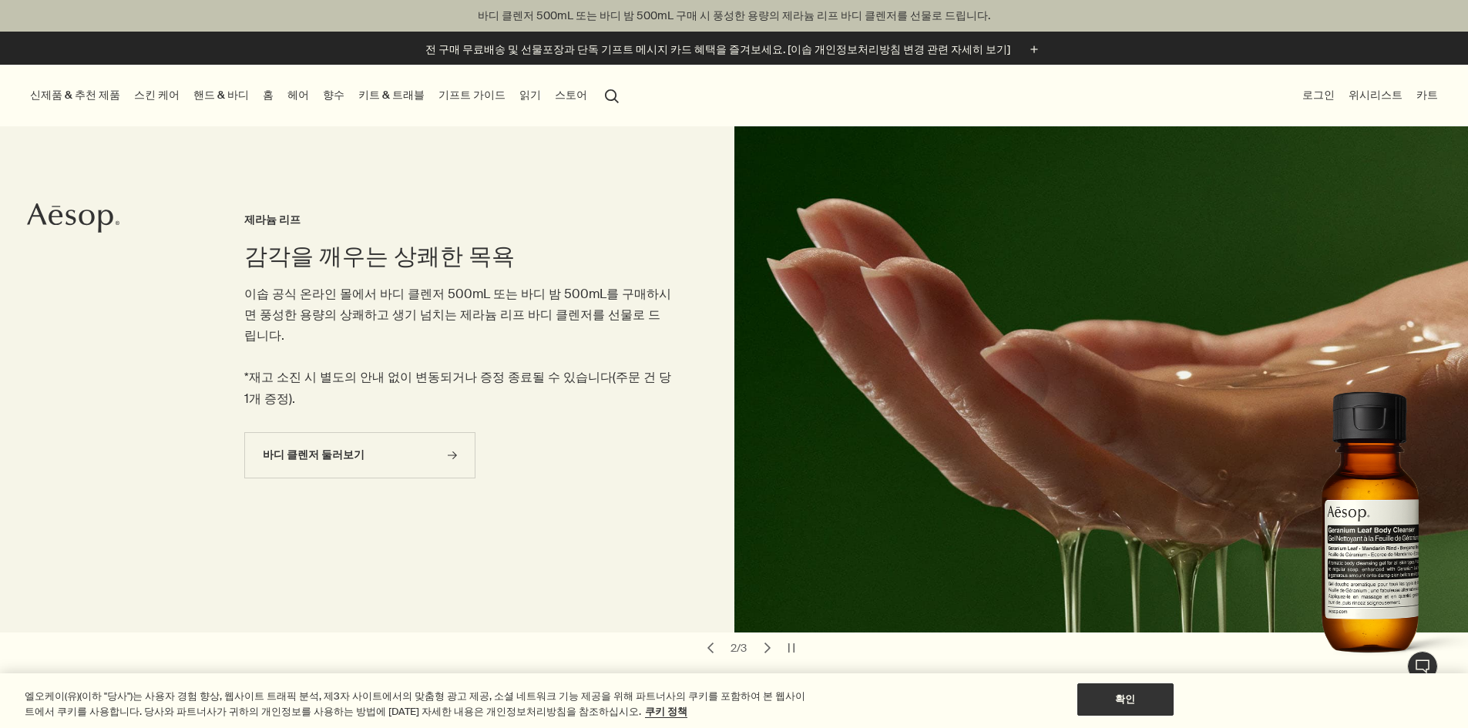
click at [277, 89] on link "홈" at bounding box center [268, 95] width 17 height 21
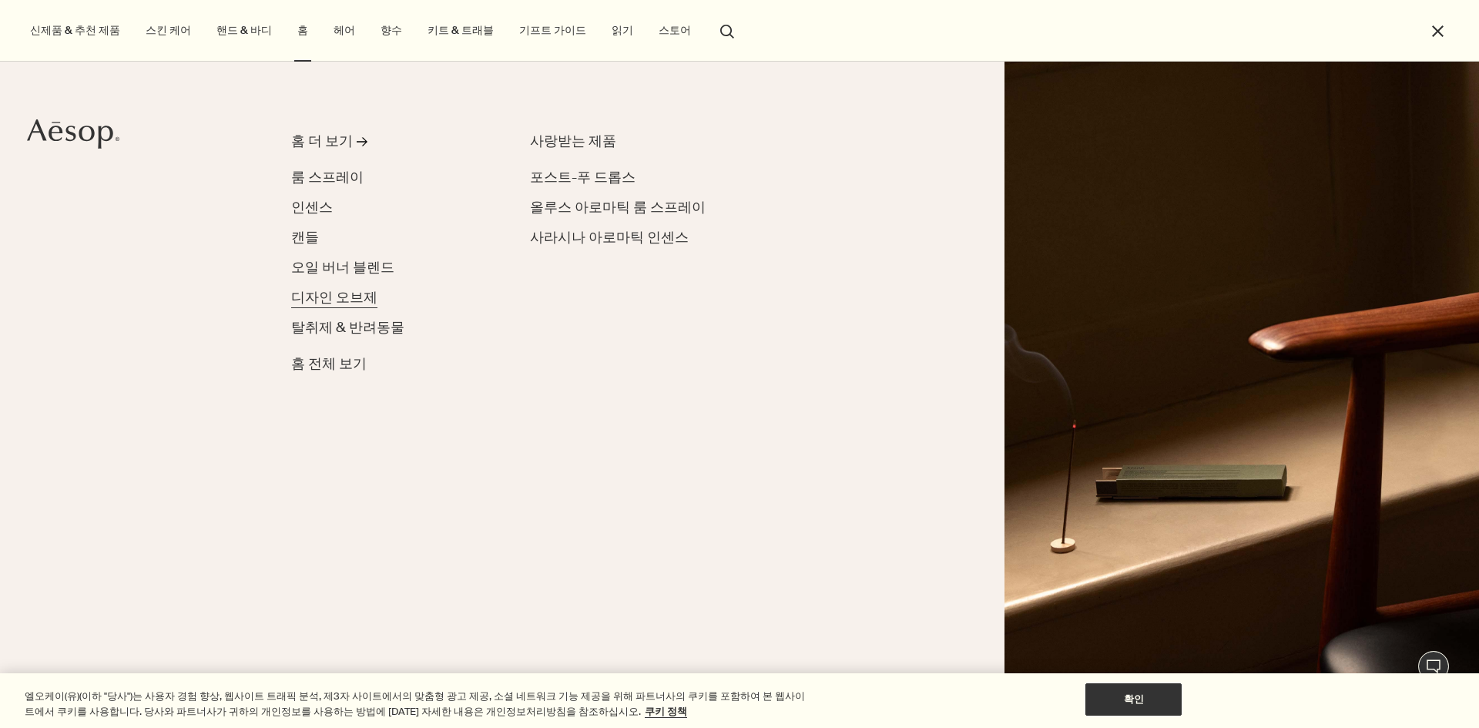
click at [328, 290] on span "디자인 오브제" at bounding box center [334, 297] width 86 height 18
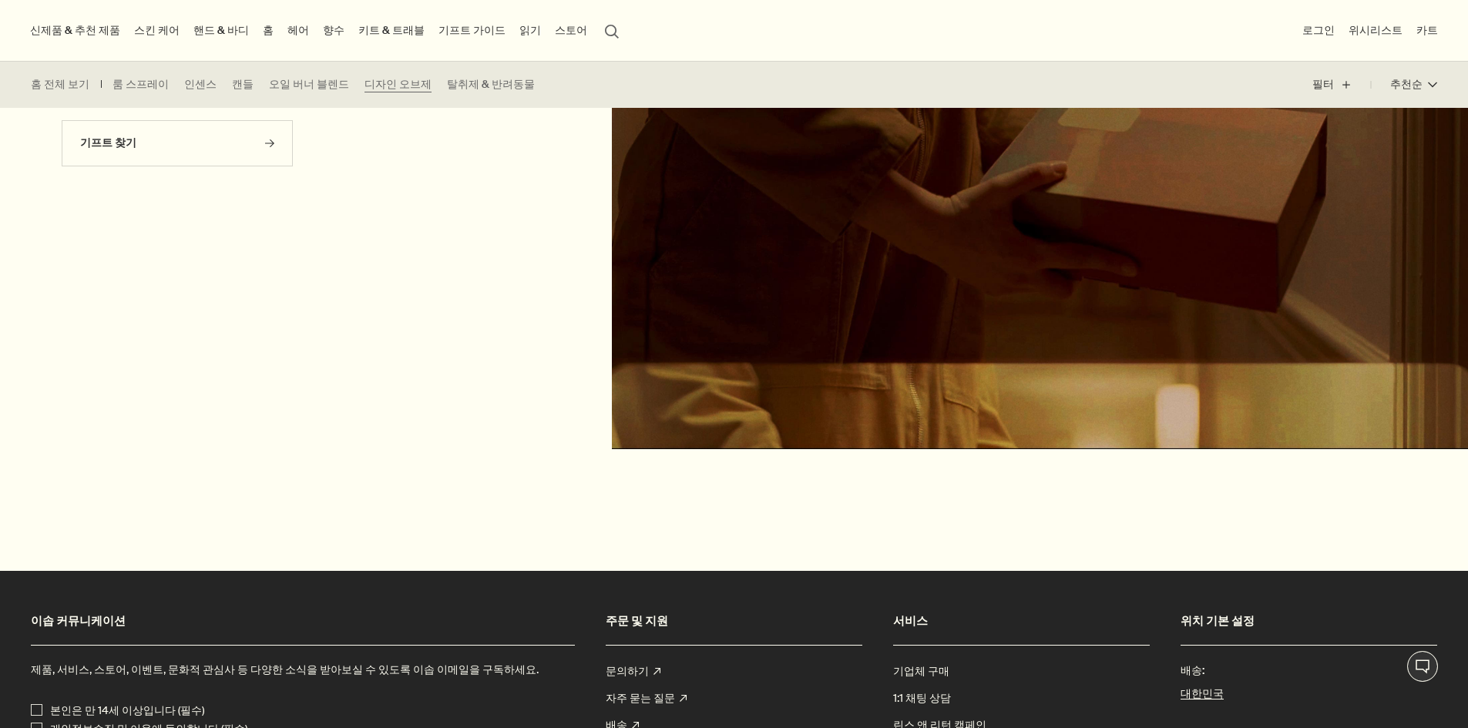
scroll to position [1079, 0]
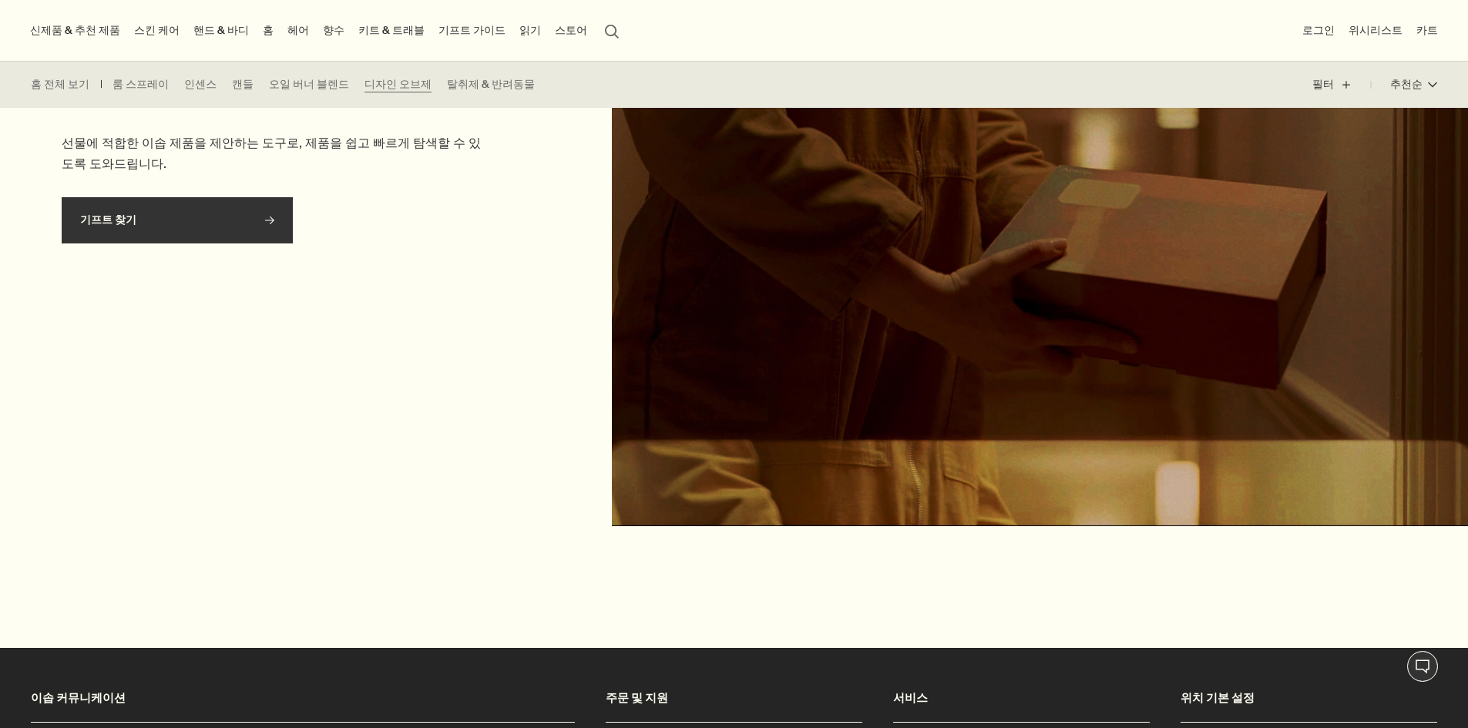
click at [279, 222] on link "기프트 찾기 rightArrow" at bounding box center [177, 220] width 231 height 46
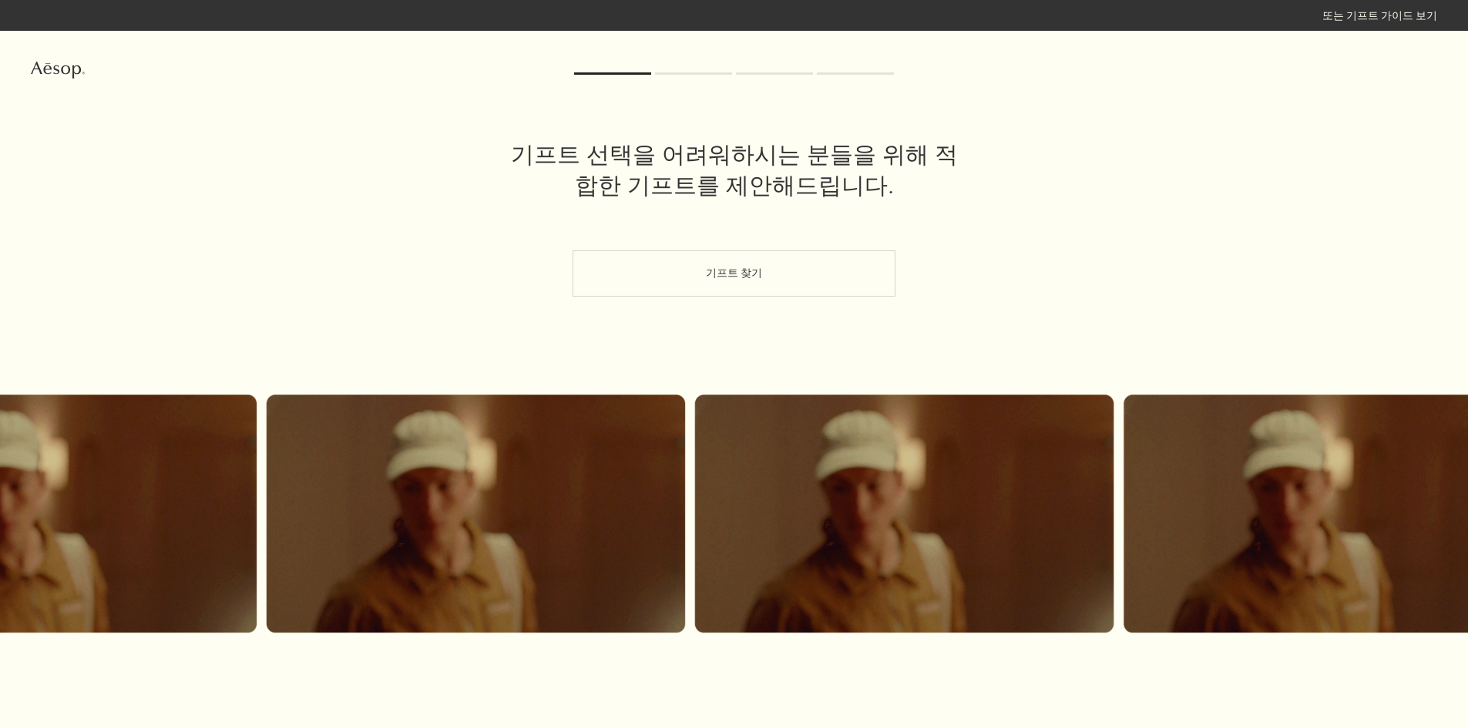
click at [654, 251] on button "기프트 찾기" at bounding box center [733, 273] width 323 height 46
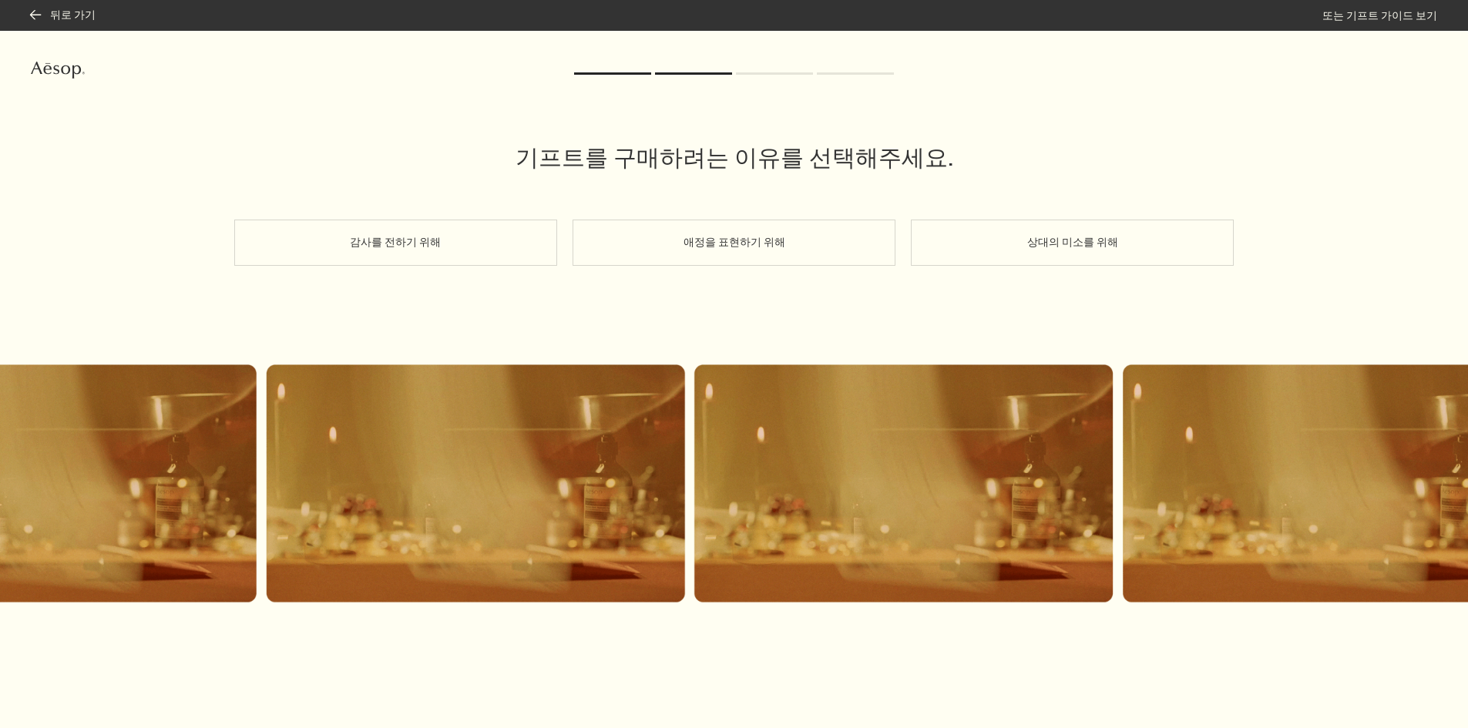
click at [1005, 223] on button "상대의 미소를 위해" at bounding box center [1072, 243] width 323 height 46
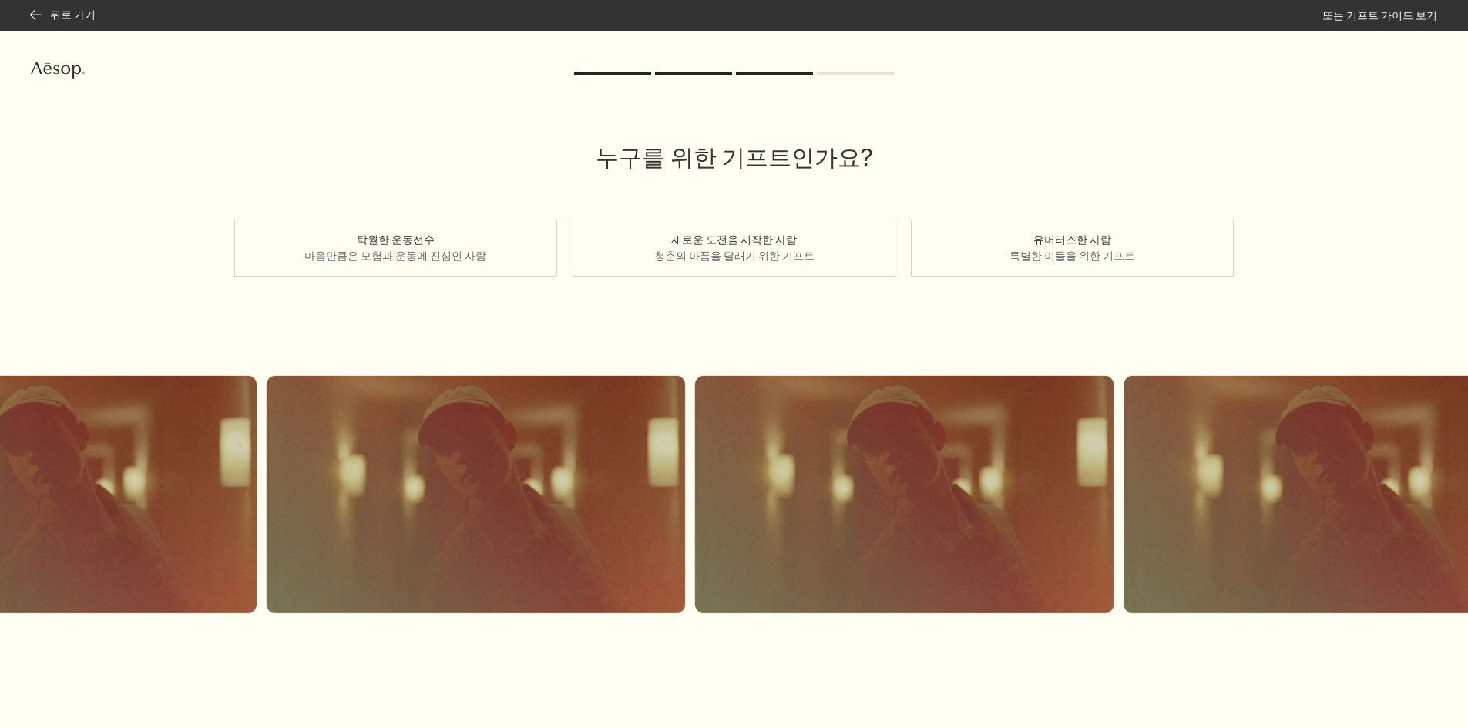
click at [35, 6] on div "rightArrow 뒤로 가기 또는 기프트 가이드 보기" at bounding box center [734, 15] width 1468 height 31
click at [39, 12] on button "rightArrow 뒤로 가기" at bounding box center [63, 15] width 65 height 15
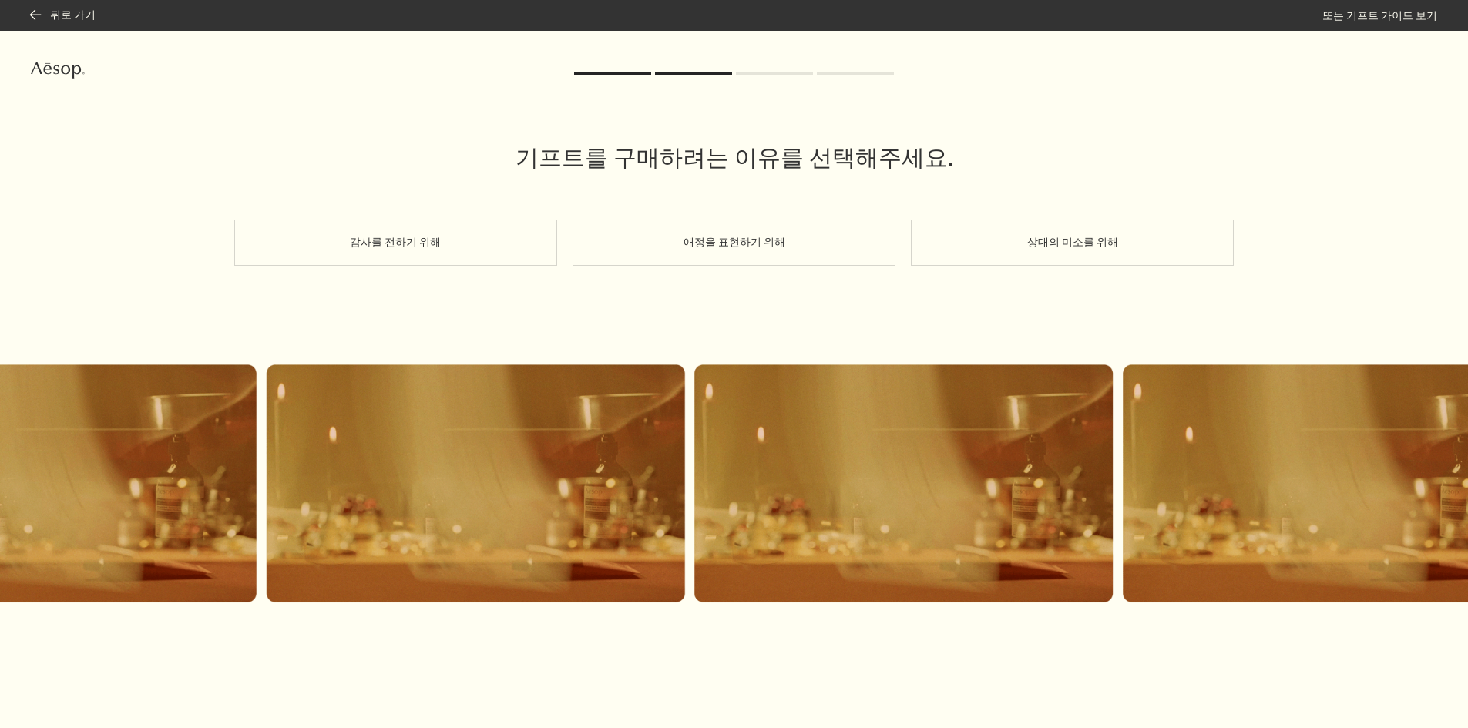
click at [474, 244] on button "감사를 전하기 위해" at bounding box center [395, 243] width 323 height 46
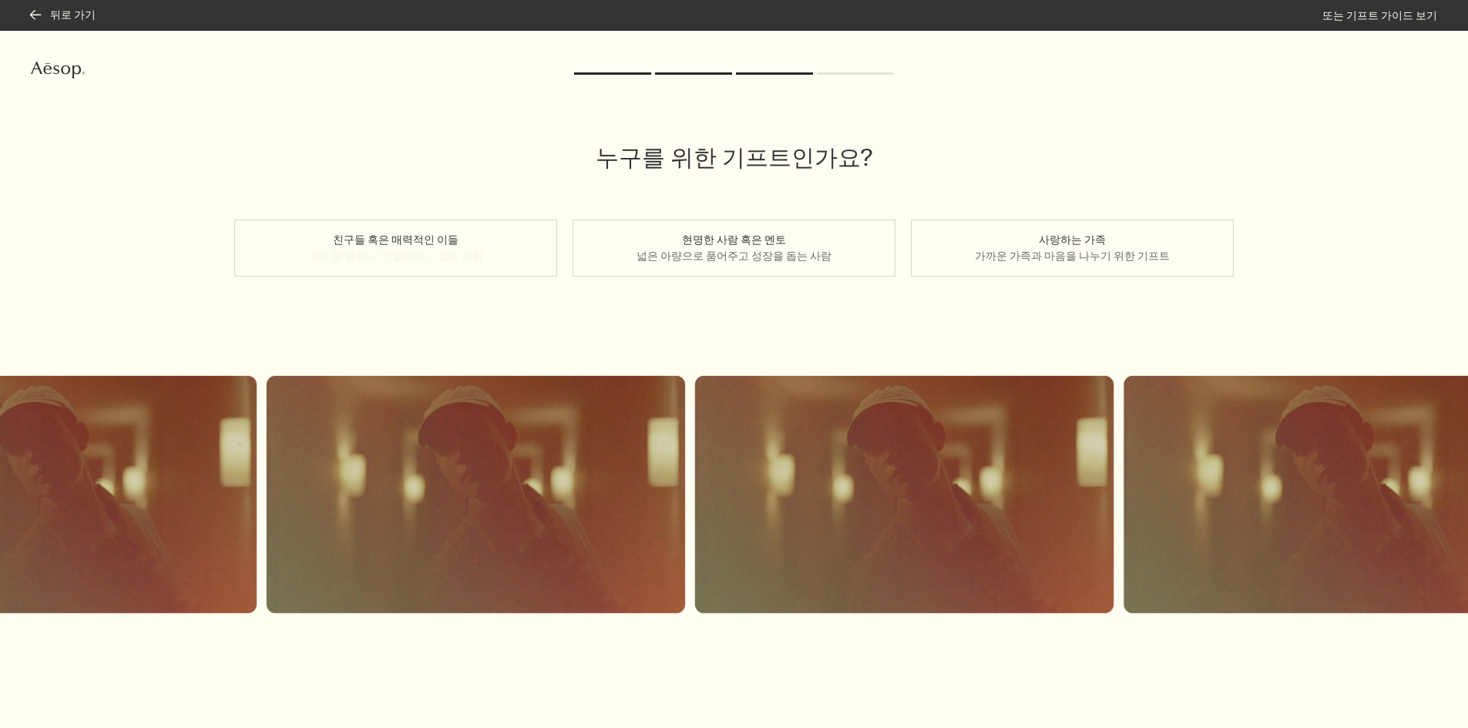
click at [335, 254] on button "친구들 혹은 매력적인 이들 이미 잘 알거나 더 알아가고 싶은 사람" at bounding box center [395, 248] width 323 height 57
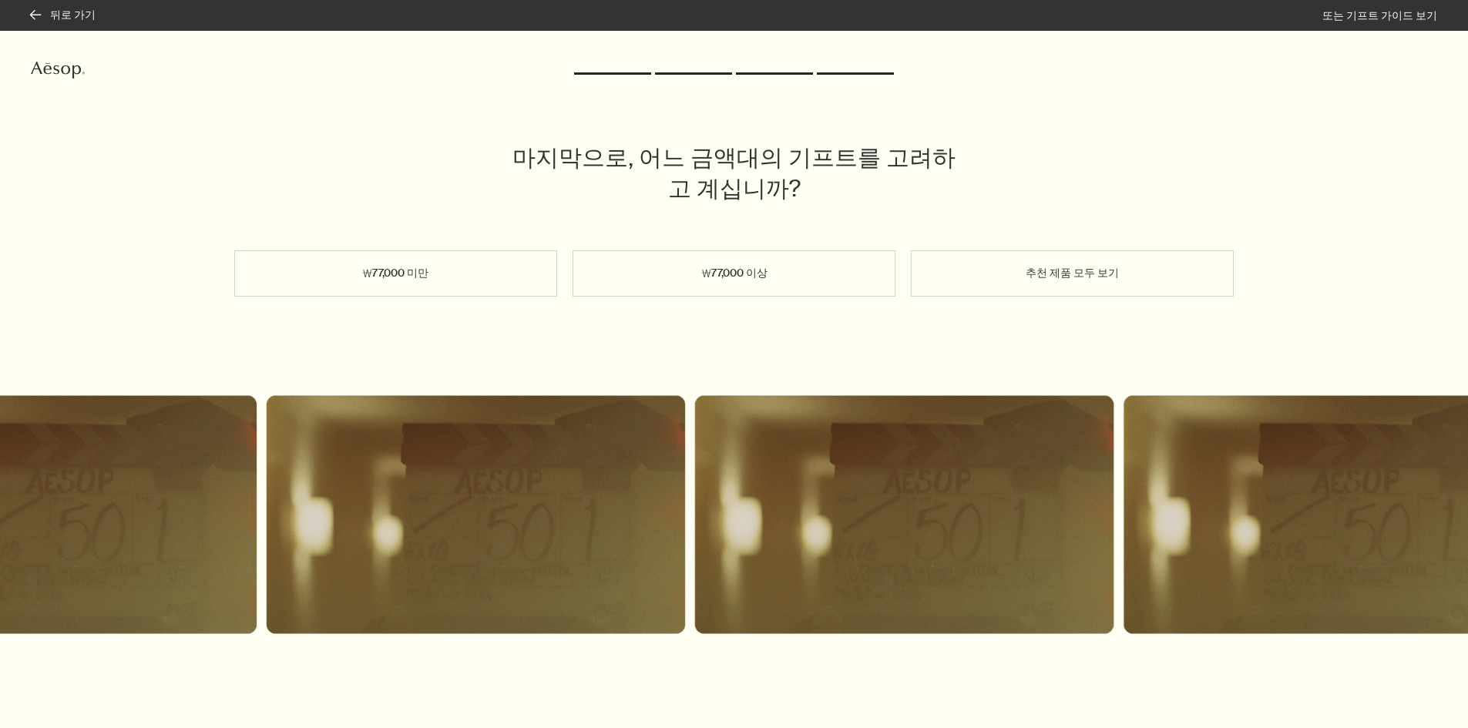
click at [337, 255] on button "₩77,000 미만" at bounding box center [395, 273] width 323 height 46
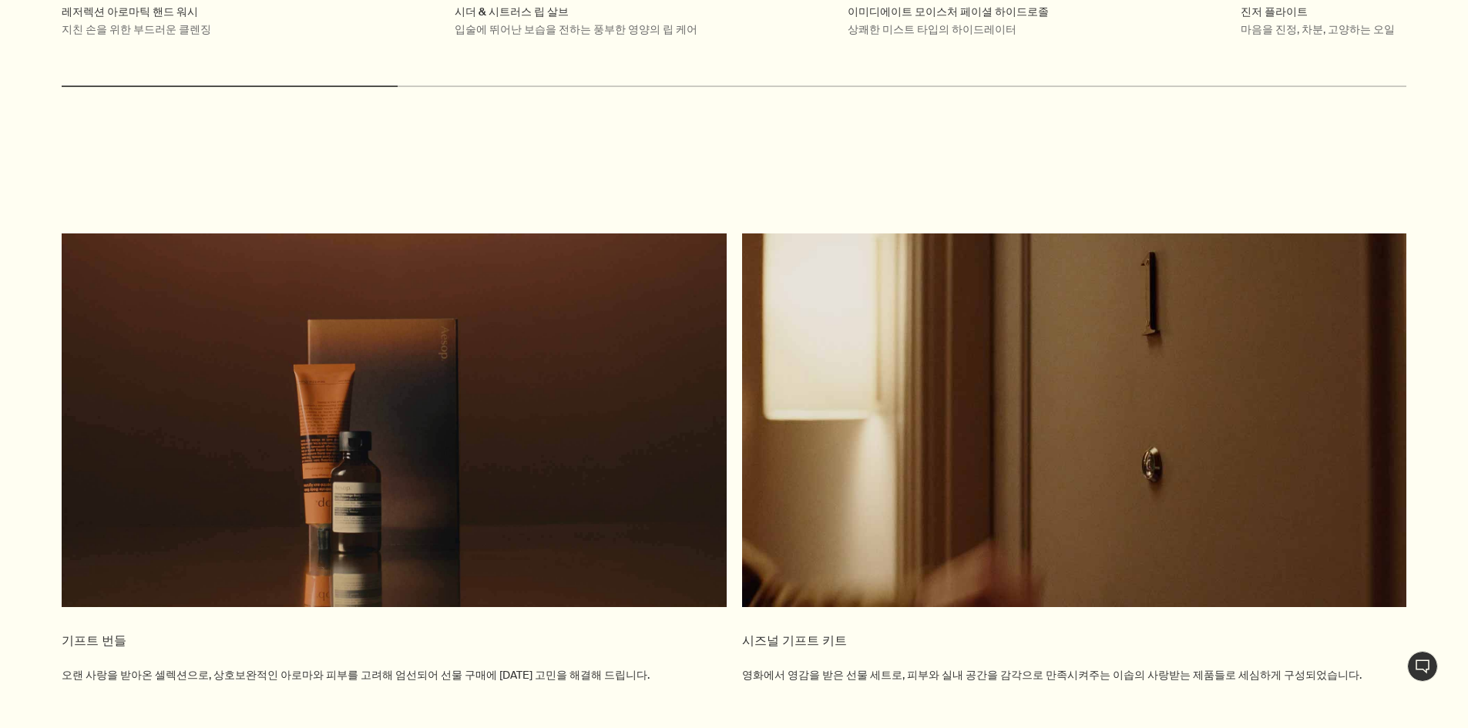
scroll to position [1849, 0]
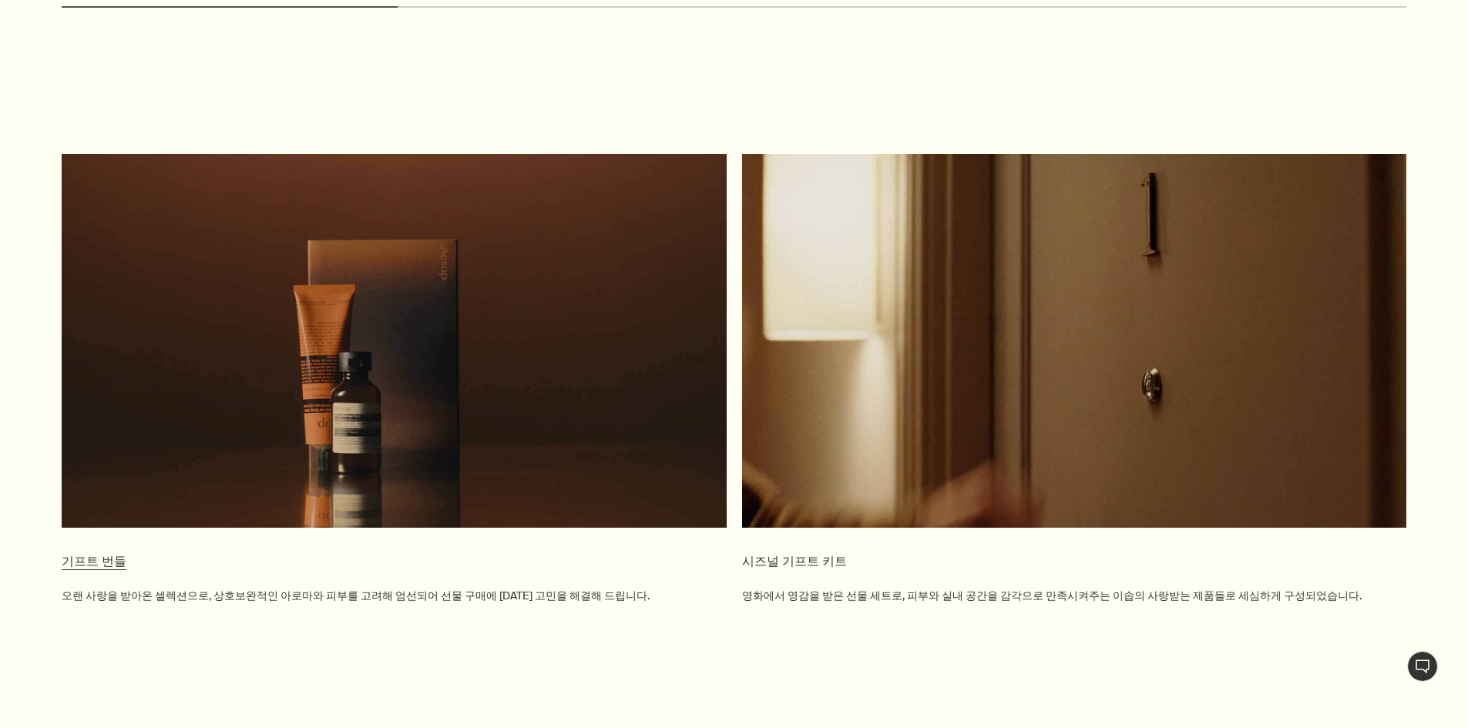
click at [542, 315] on video at bounding box center [394, 341] width 665 height 374
click at [106, 553] on span "기프트 번들" at bounding box center [94, 561] width 65 height 17
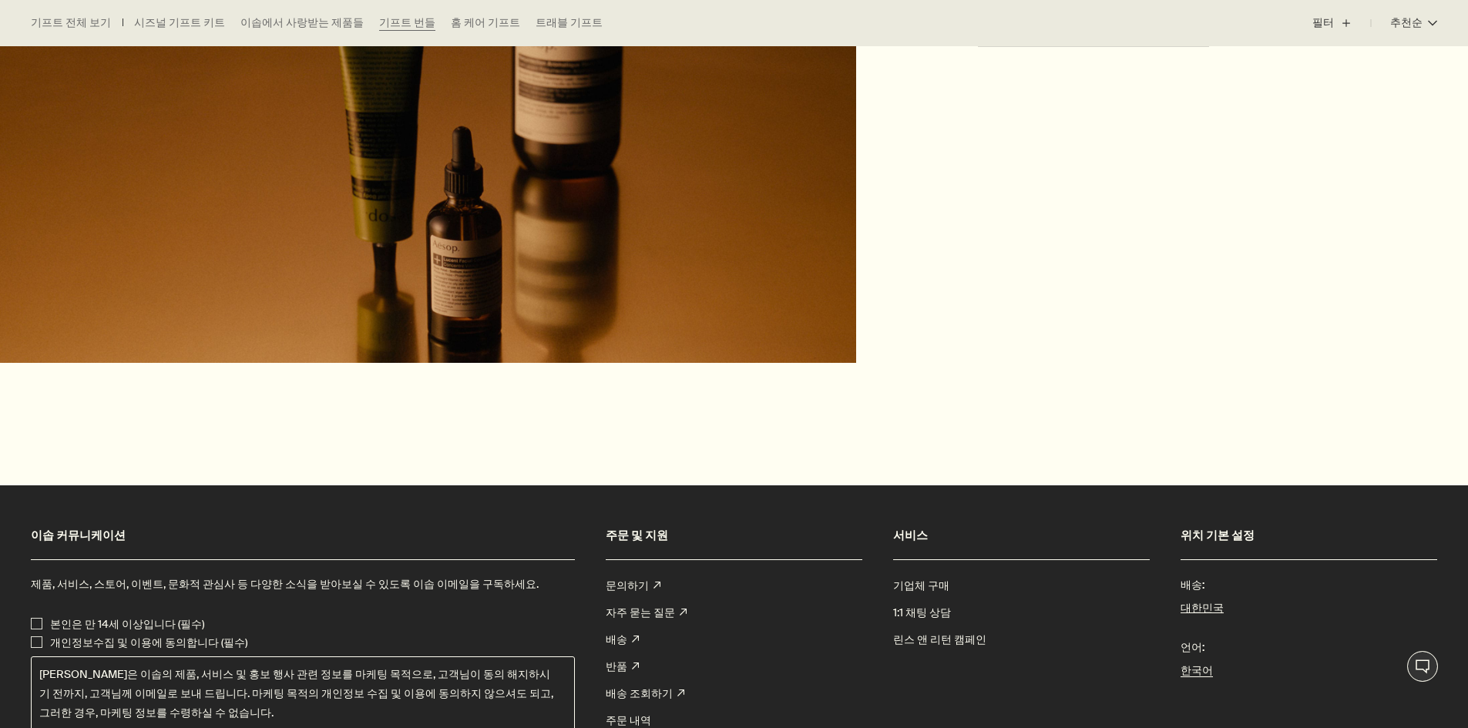
scroll to position [3082, 0]
